Goal: Transaction & Acquisition: Obtain resource

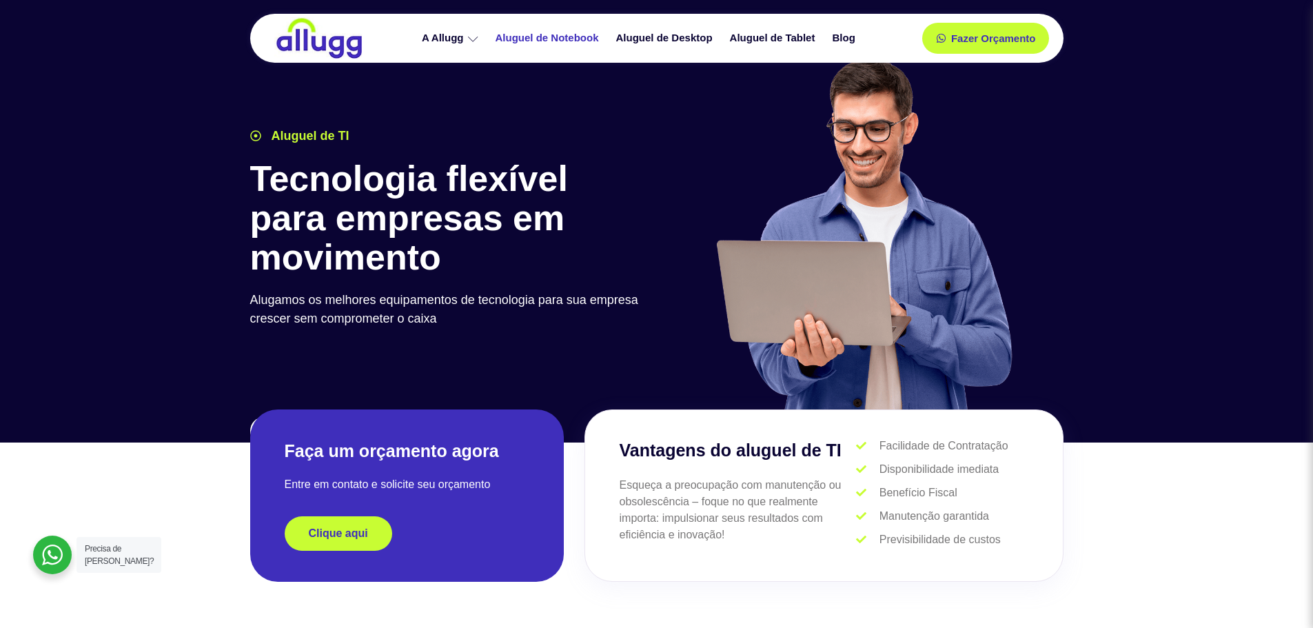
click at [552, 33] on link "Aluguel de Notebook" at bounding box center [549, 38] width 121 height 24
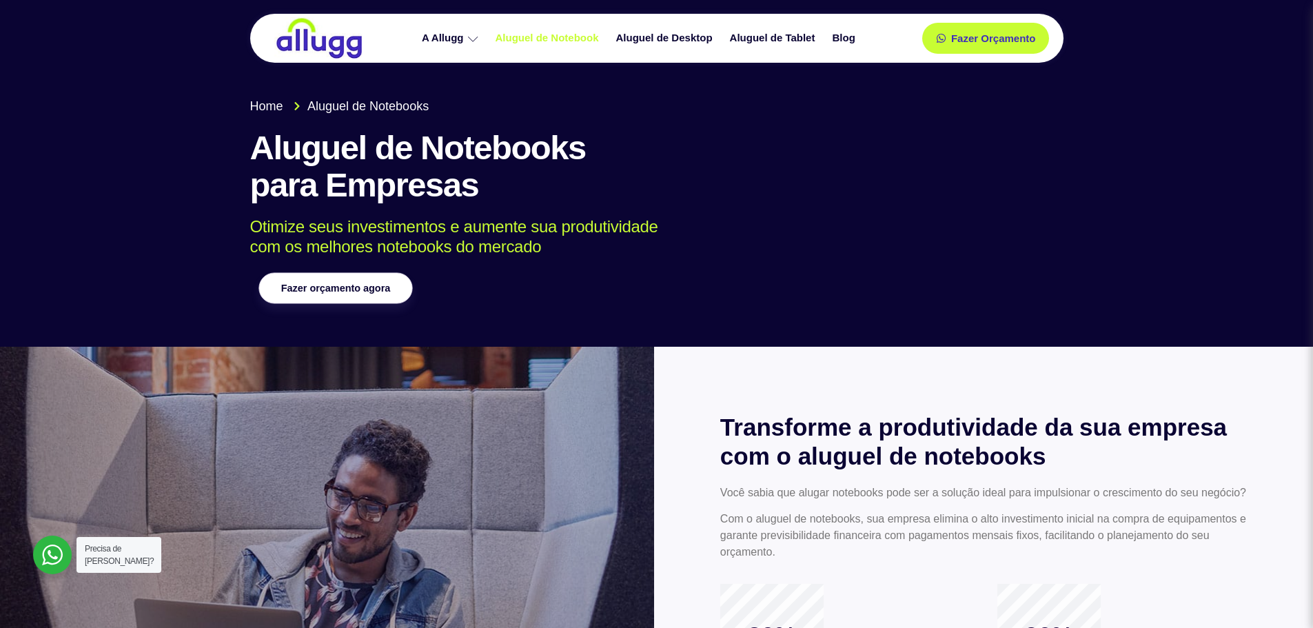
click at [325, 286] on span "Fazer orçamento agora" at bounding box center [335, 288] width 109 height 10
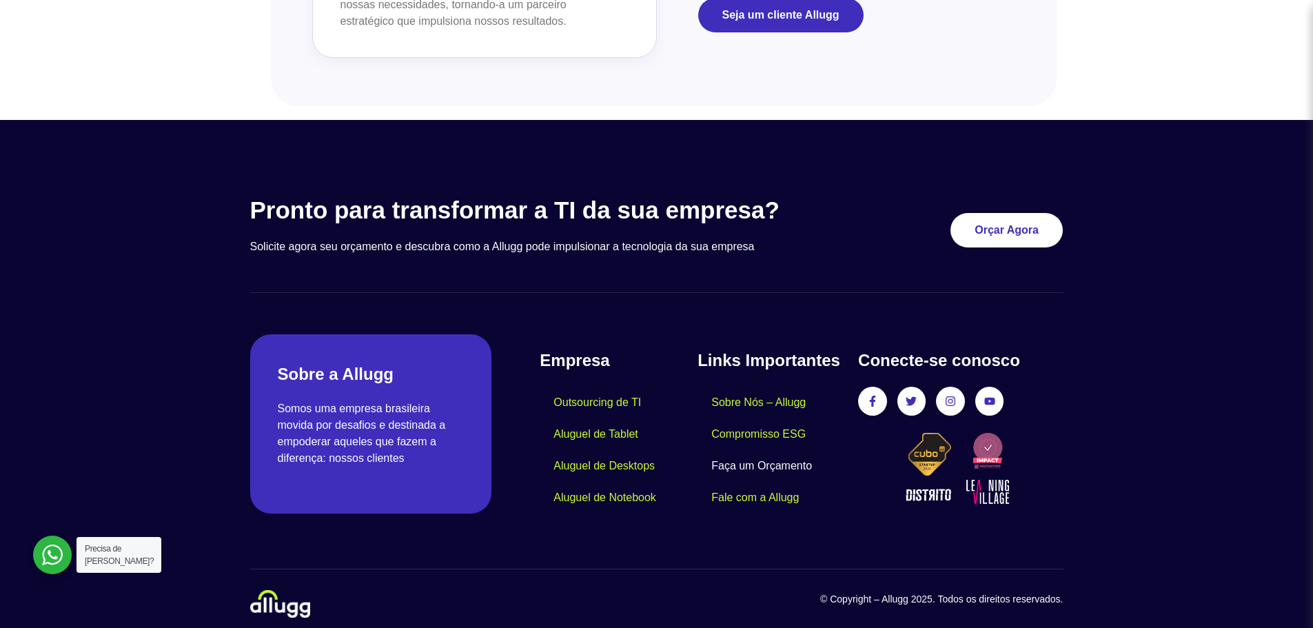
scroll to position [1640, 0]
